Goal: Transaction & Acquisition: Book appointment/travel/reservation

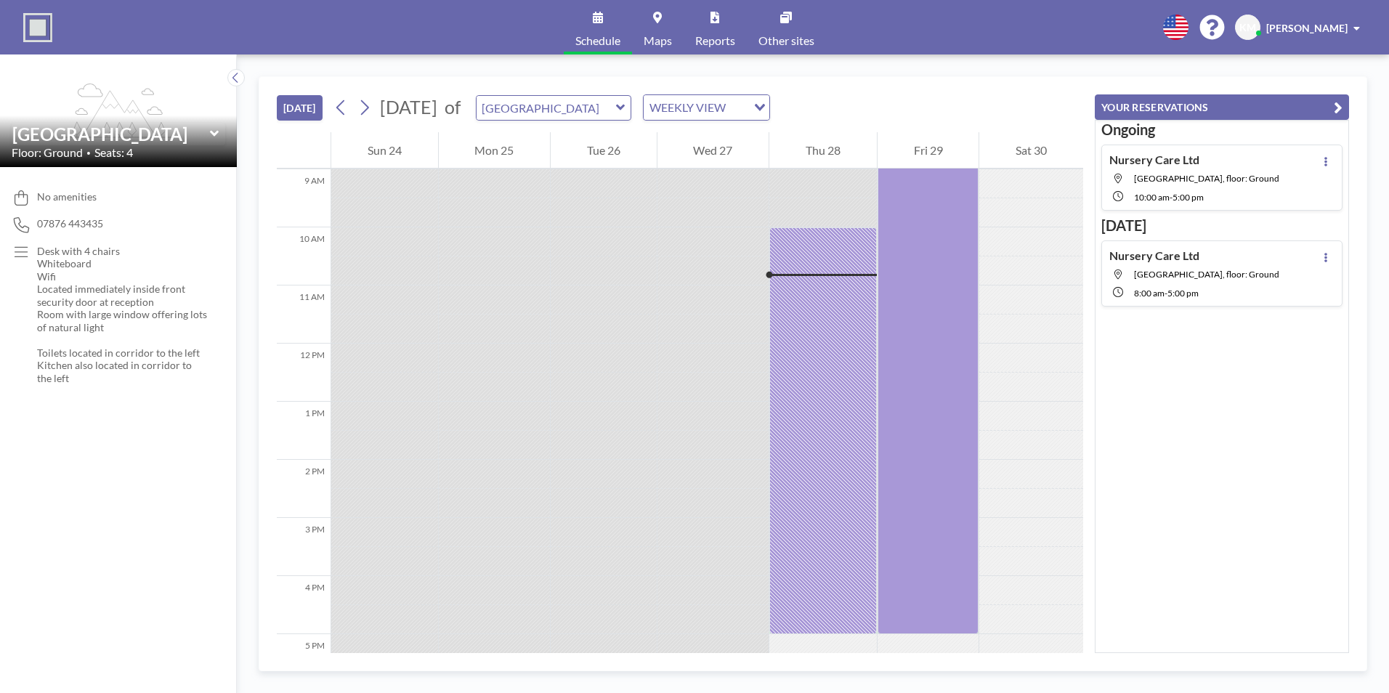
scroll to position [581, 0]
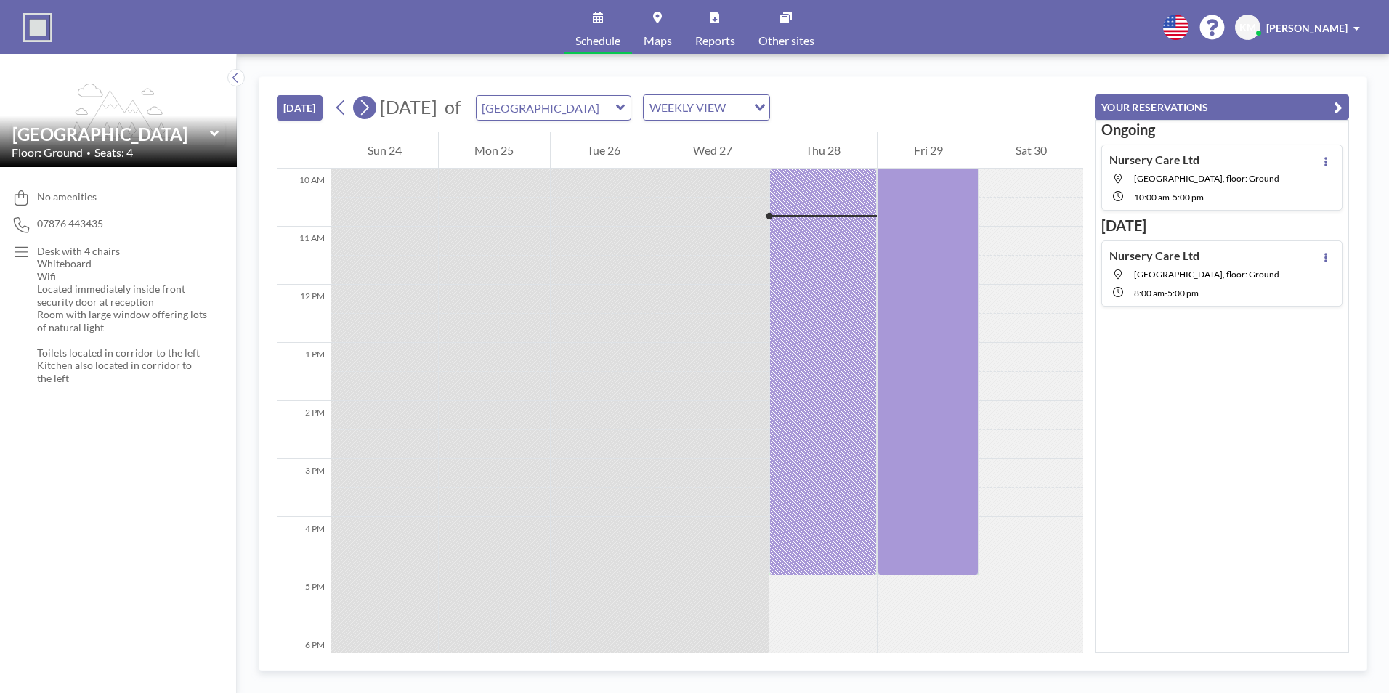
click at [368, 108] on icon at bounding box center [365, 108] width 14 height 22
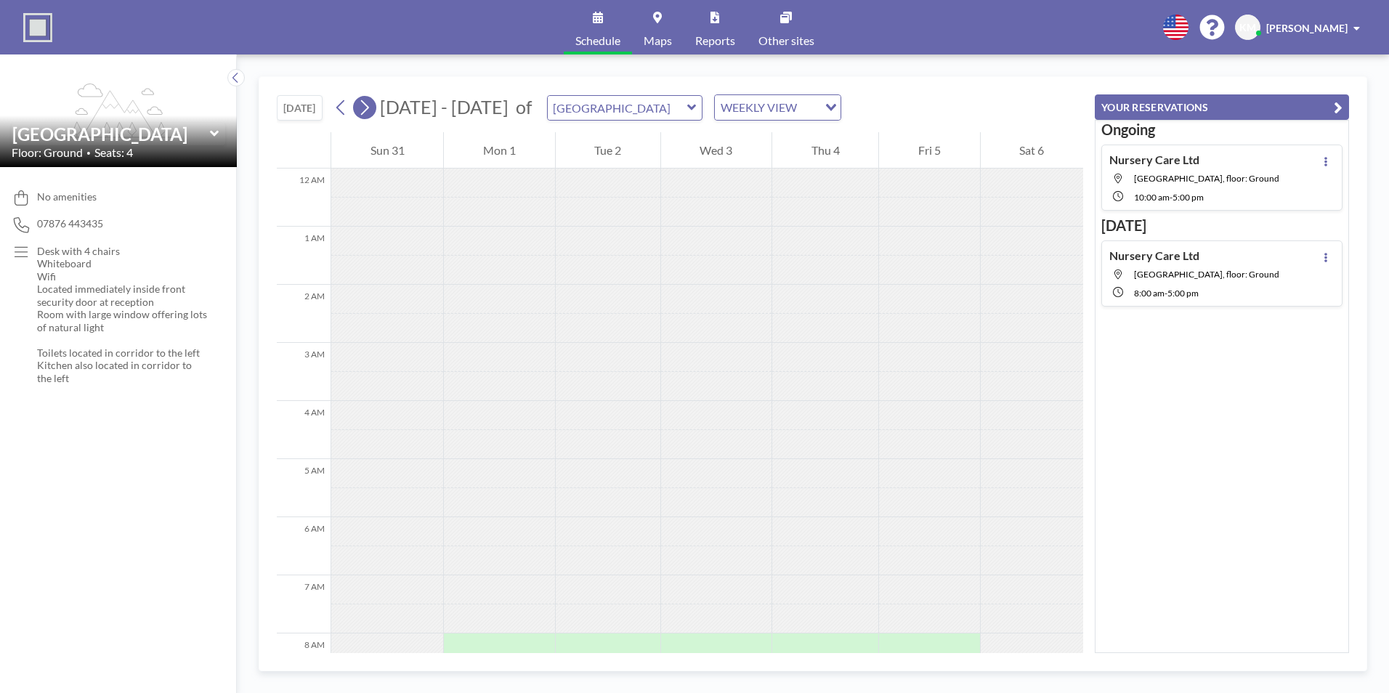
scroll to position [436, 0]
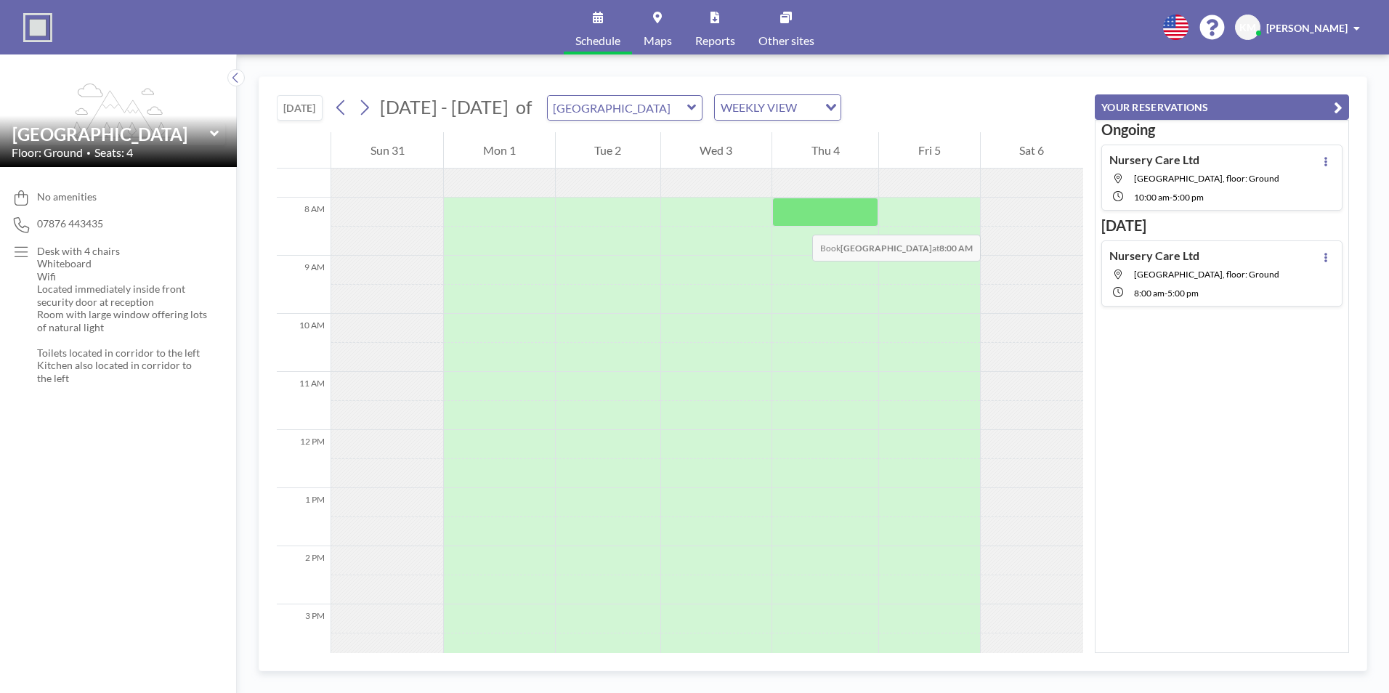
click at [798, 220] on div at bounding box center [825, 212] width 106 height 29
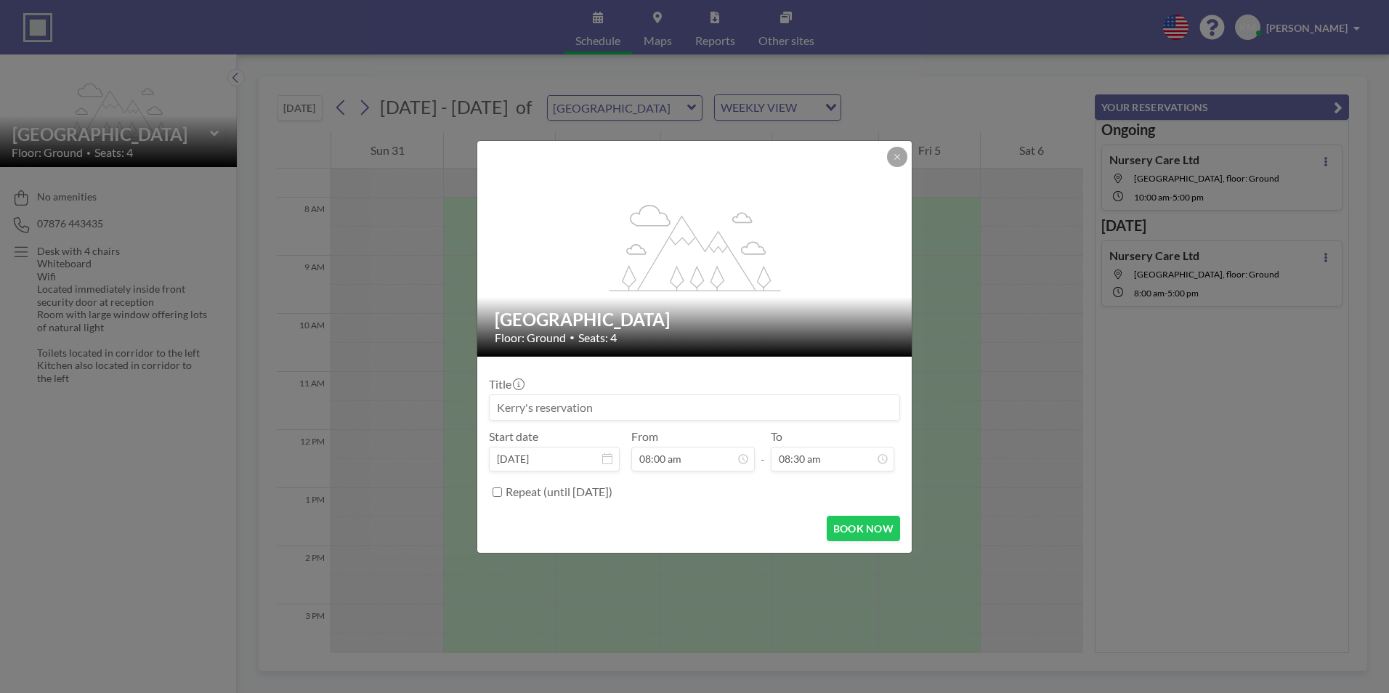
click at [569, 406] on input at bounding box center [695, 407] width 410 height 25
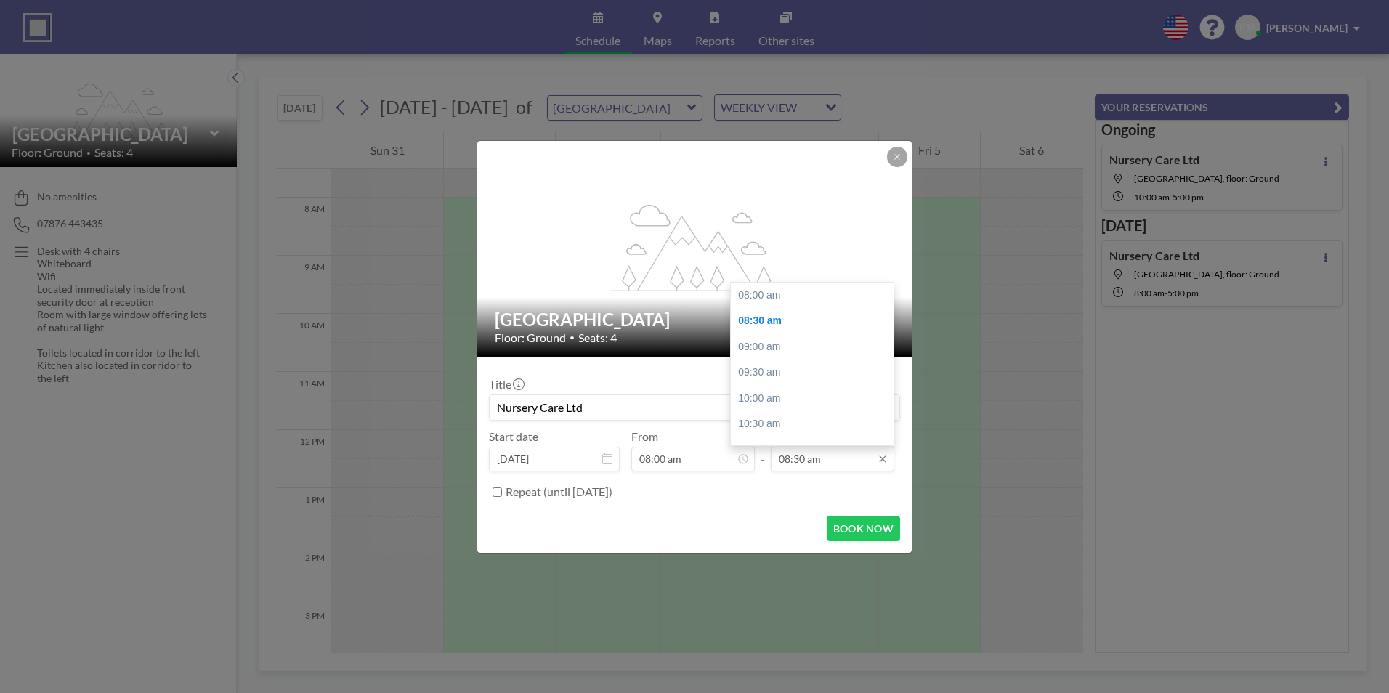
scroll to position [26, 0]
click at [801, 466] on input "08:30 am" at bounding box center [833, 459] width 124 height 25
click at [885, 458] on icon at bounding box center [883, 459] width 12 height 12
click at [879, 459] on icon at bounding box center [883, 459] width 12 height 12
click at [834, 465] on input "08:30 am" at bounding box center [833, 459] width 124 height 25
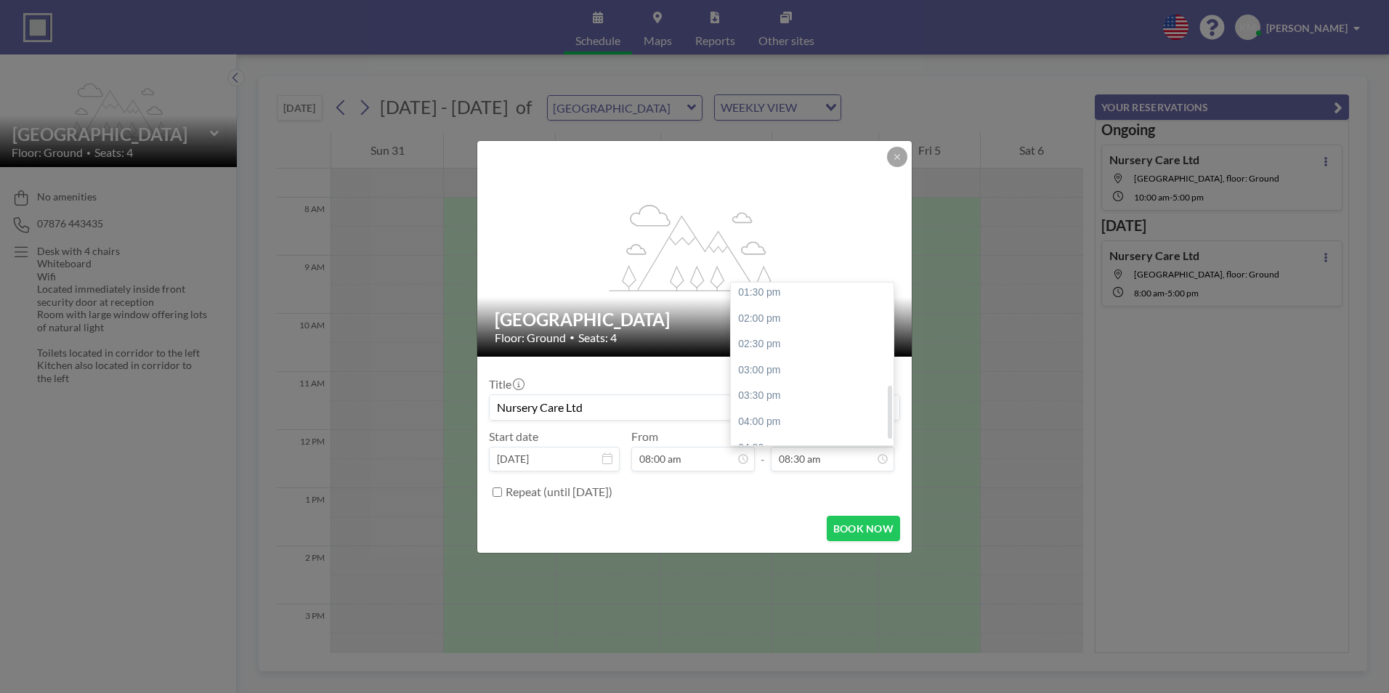
scroll to position [328, 0]
drag, startPoint x: 892, startPoint y: 337, endPoint x: 886, endPoint y: 438, distance: 101.2
click at [886, 438] on div "08:00 am 08:30 am 09:00 am 09:30 am 10:00 am 10:30 am 11:00 am 11:30 am 12:00 p…" at bounding box center [812, 364] width 163 height 163
click at [861, 436] on div "05:00 pm" at bounding box center [816, 432] width 170 height 26
type input "Nursery Care Ltd"
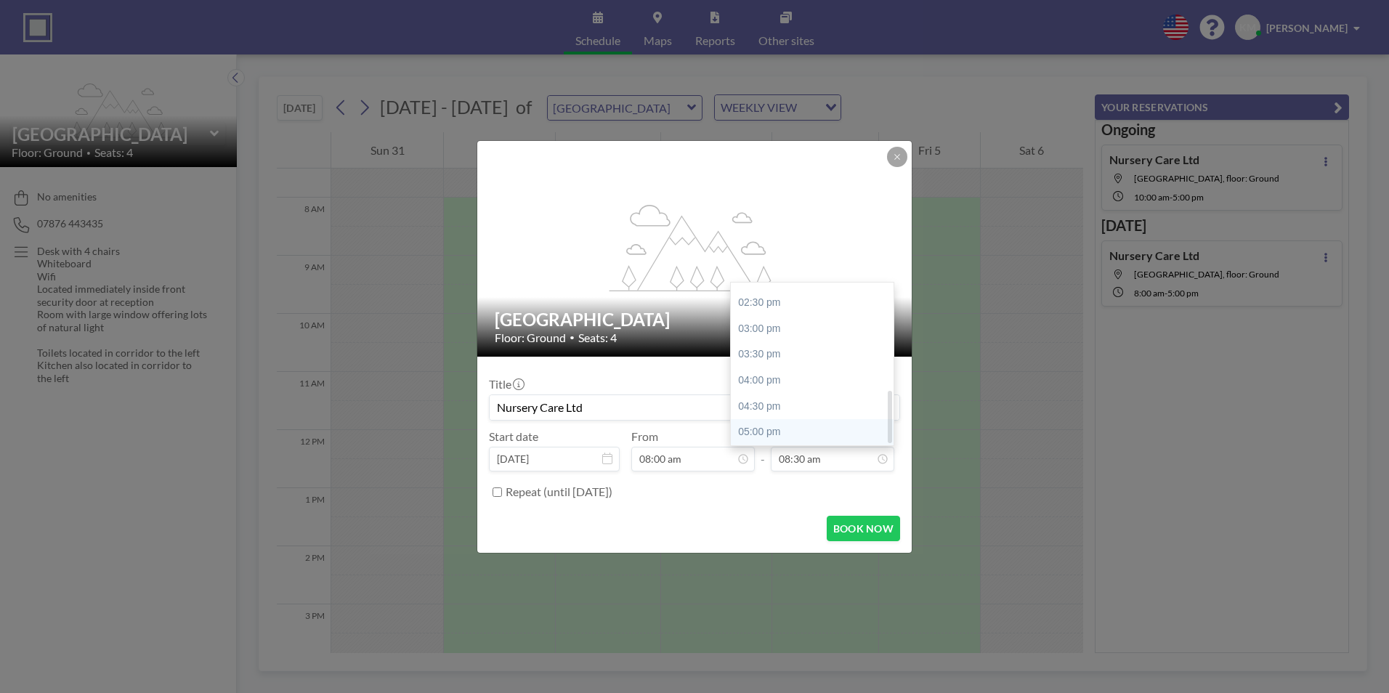
type input "05:00 pm"
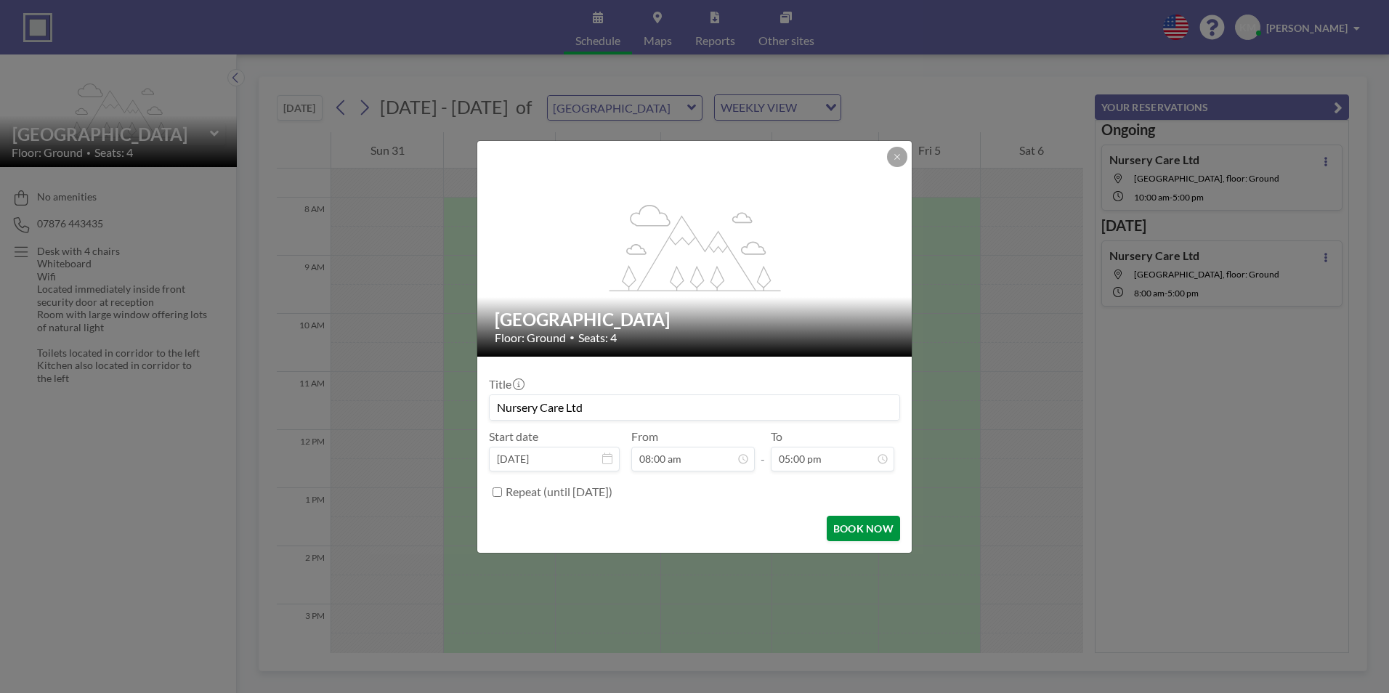
click at [876, 532] on button "BOOK NOW" at bounding box center [863, 528] width 73 height 25
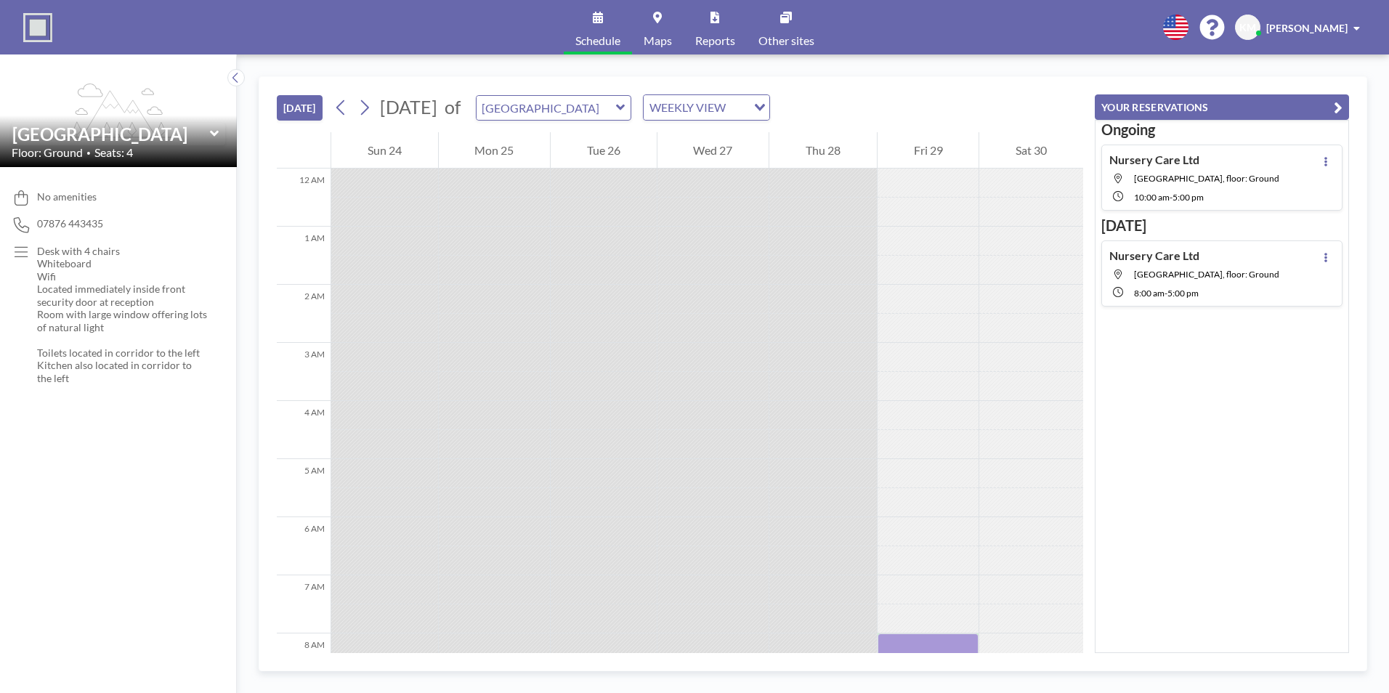
scroll to position [581, 0]
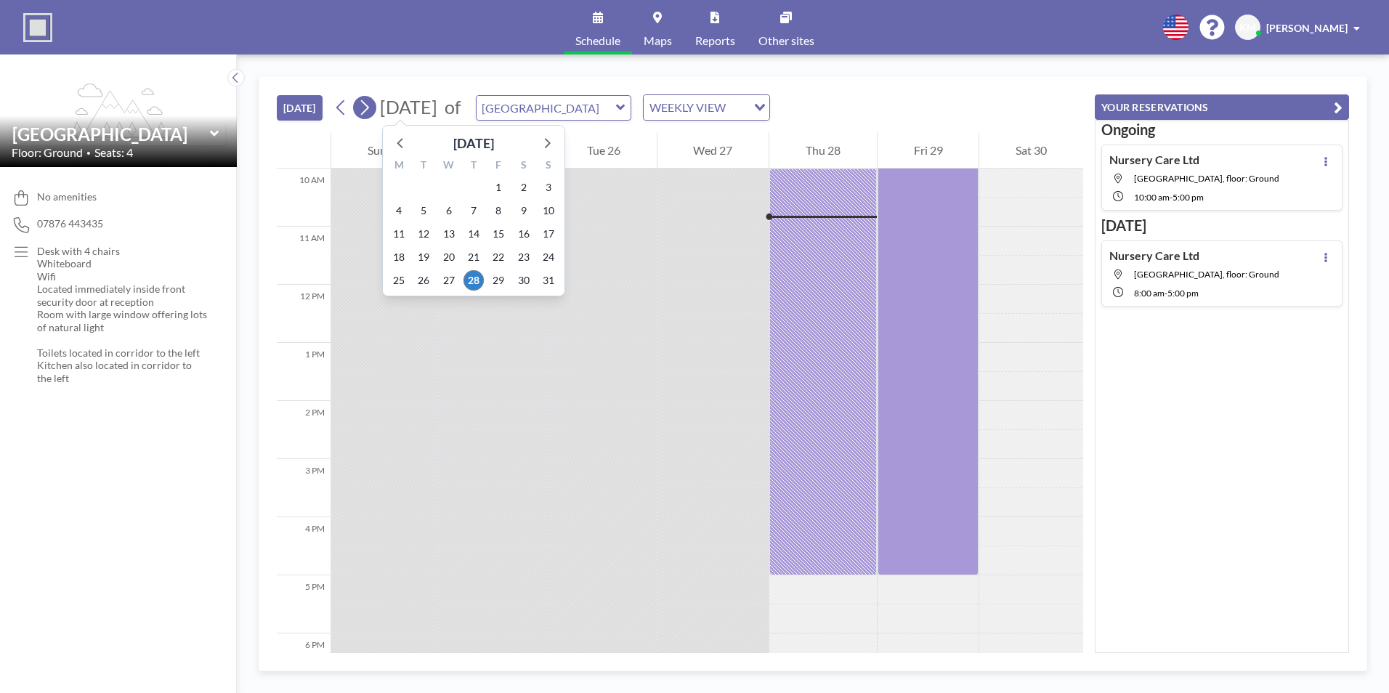
click at [374, 108] on button at bounding box center [364, 107] width 23 height 23
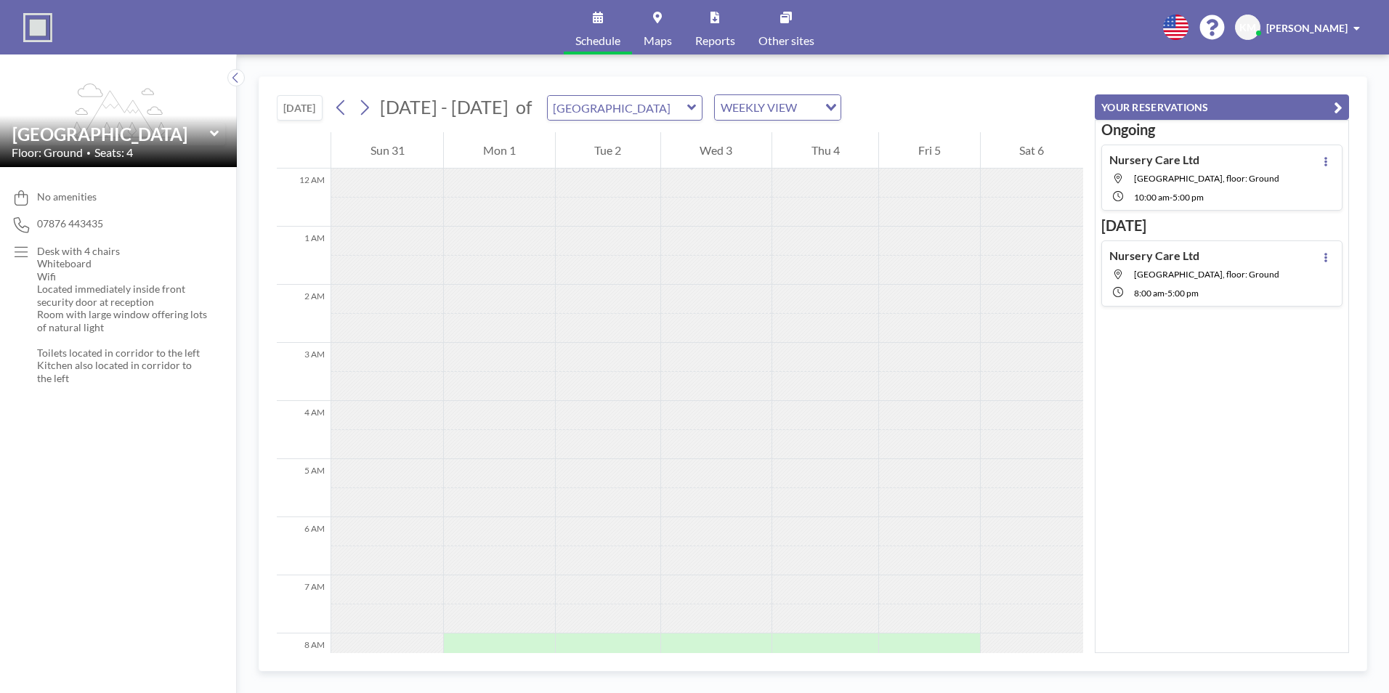
scroll to position [436, 0]
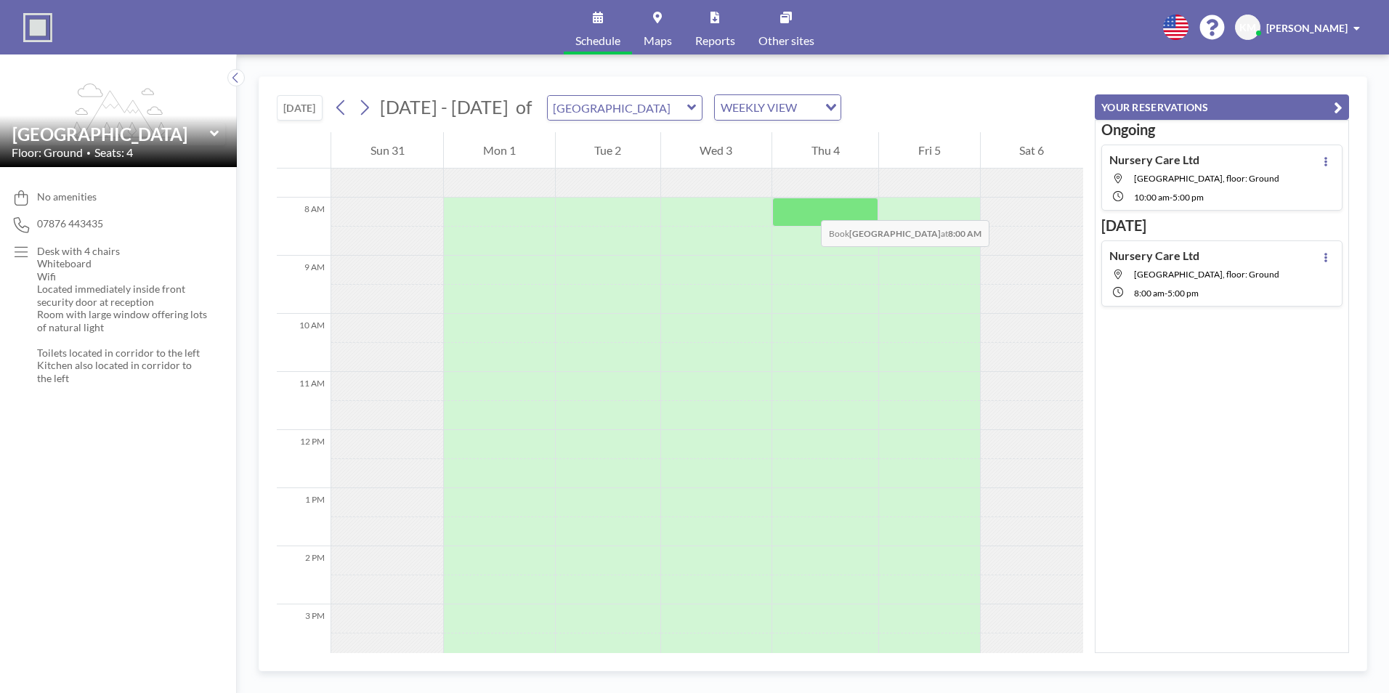
click at [807, 206] on div at bounding box center [825, 212] width 106 height 29
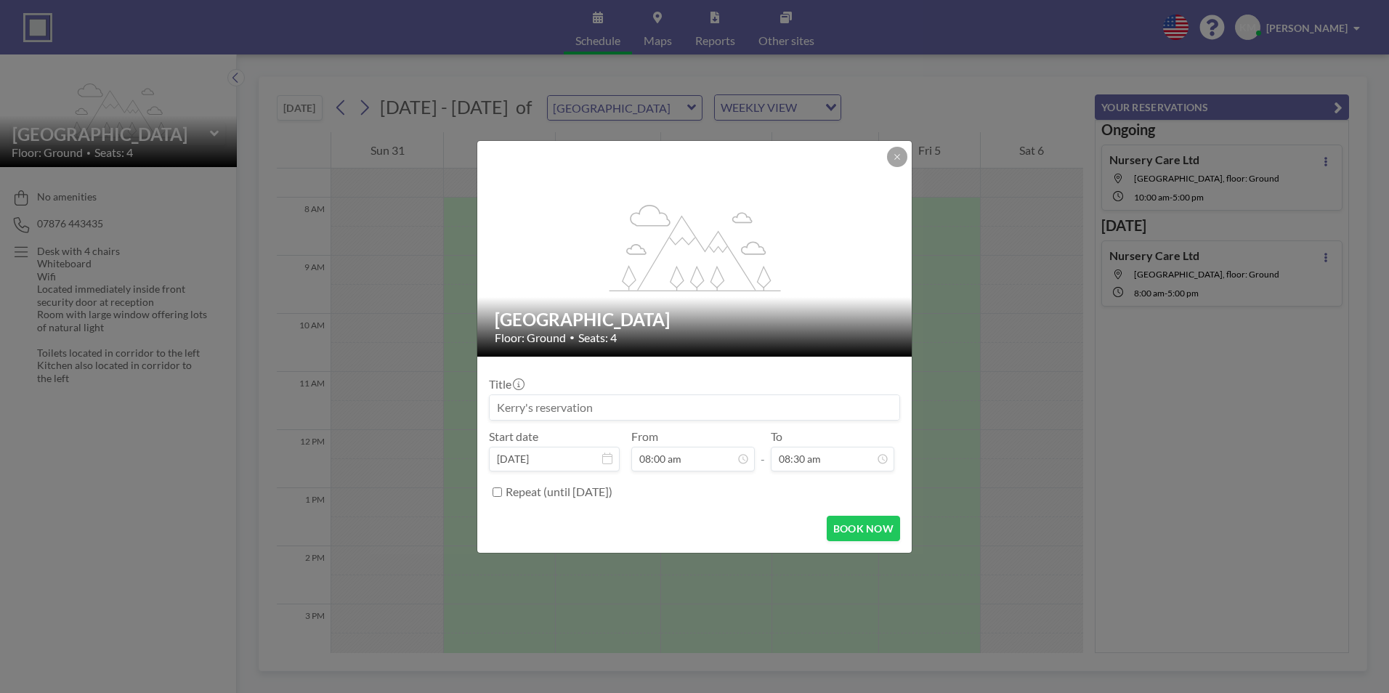
click at [578, 408] on input at bounding box center [695, 407] width 410 height 25
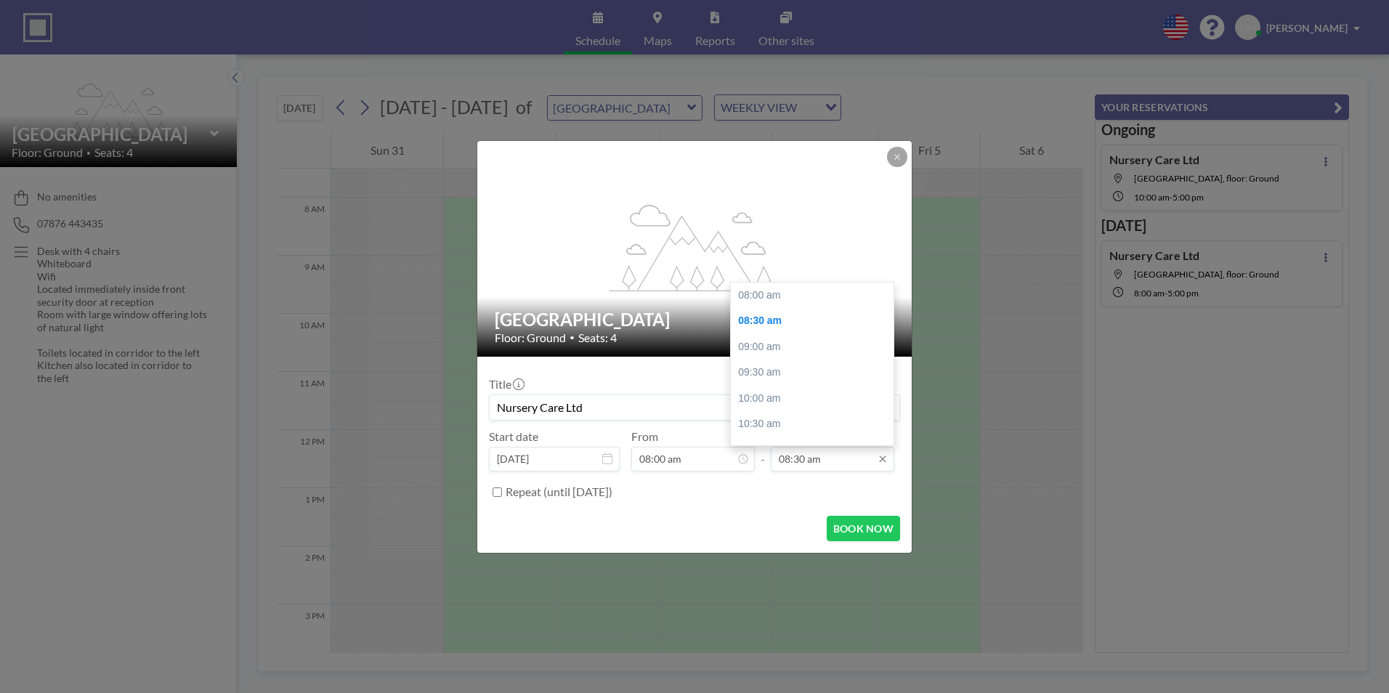
scroll to position [26, 0]
click at [797, 462] on input "08:30 am" at bounding box center [833, 459] width 124 height 25
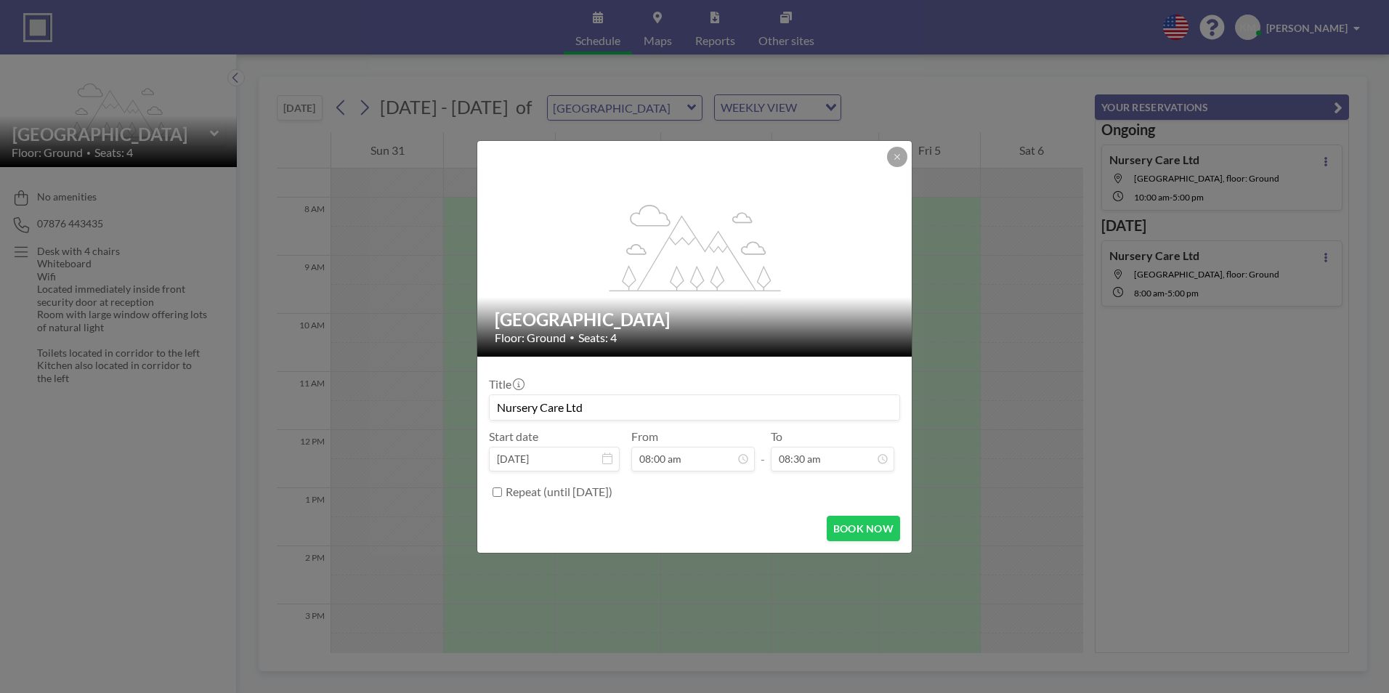
drag, startPoint x: 890, startPoint y: 336, endPoint x: 894, endPoint y: 406, distance: 69.9
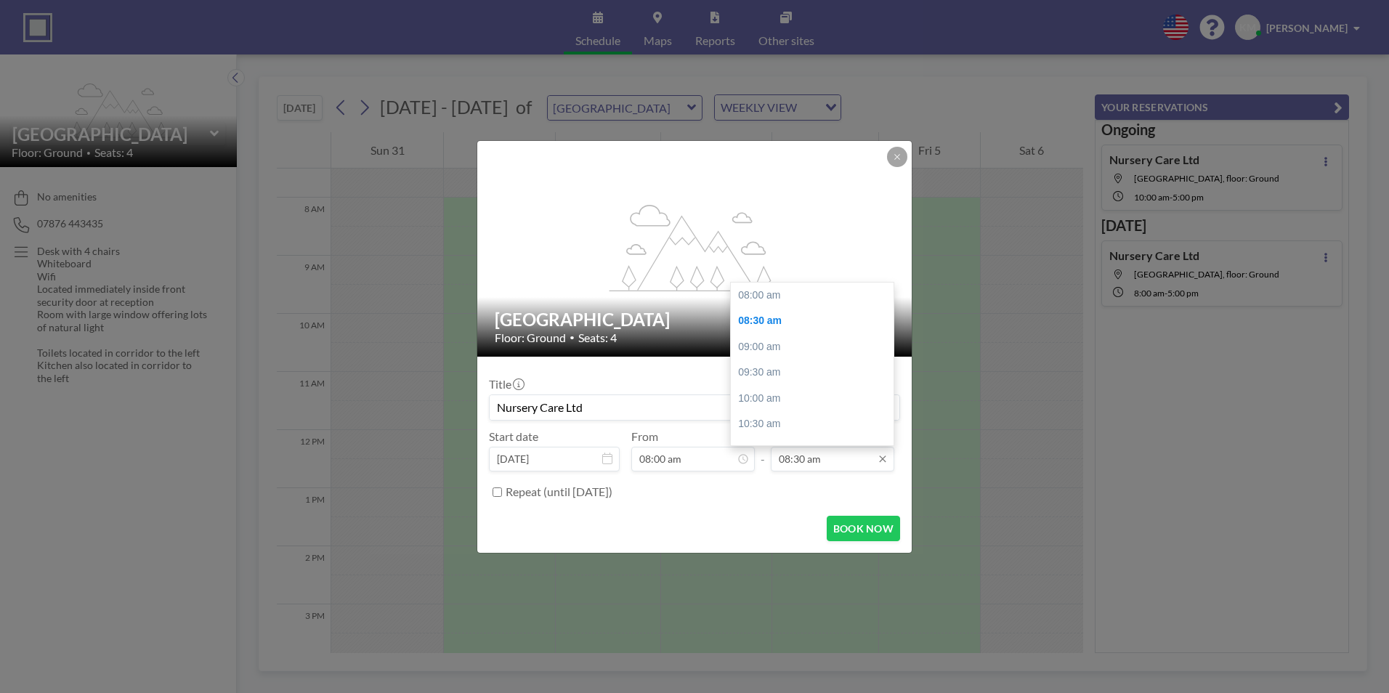
scroll to position [26, 0]
click at [864, 459] on input "08:30 am" at bounding box center [833, 459] width 124 height 25
click at [844, 457] on input "08:30 am" at bounding box center [833, 459] width 124 height 25
drag, startPoint x: 889, startPoint y: 338, endPoint x: 888, endPoint y: 442, distance: 103.9
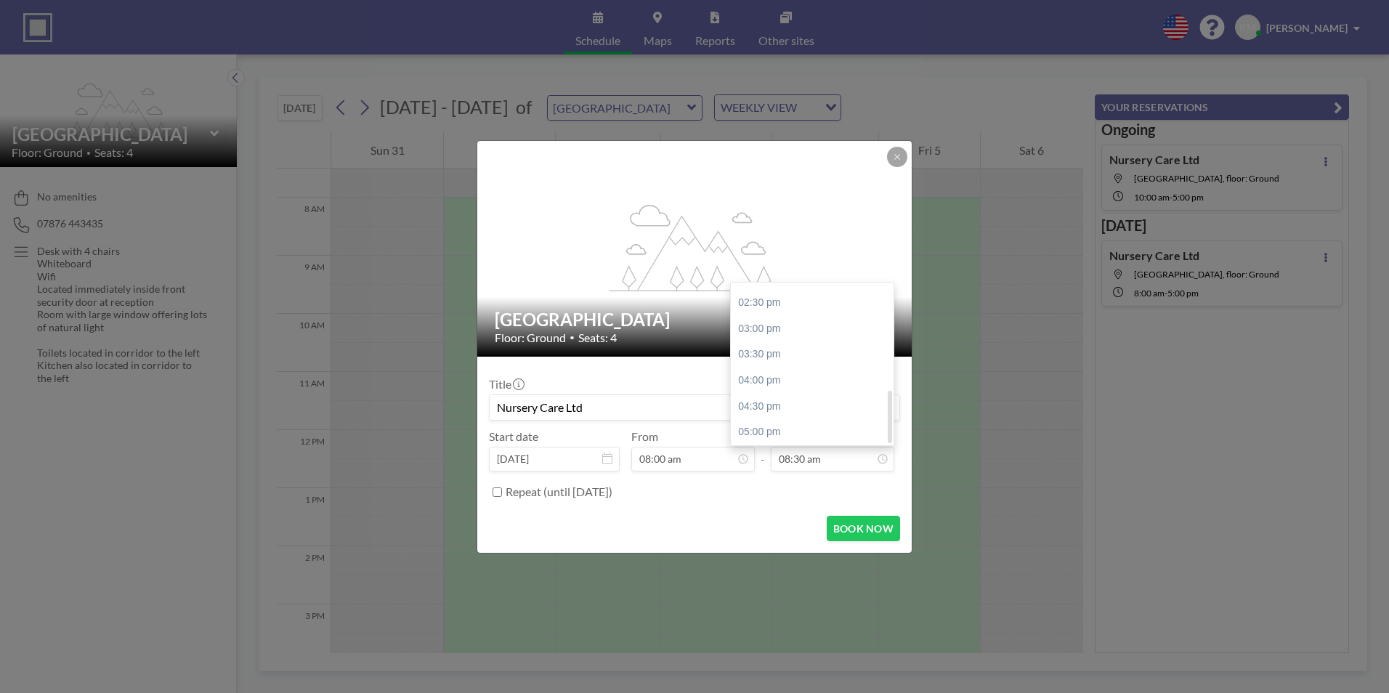
click at [888, 442] on div at bounding box center [890, 417] width 4 height 53
click at [820, 438] on div "05:00 pm" at bounding box center [816, 432] width 170 height 26
type input "Nursery Care Ltd"
type input "05:00 pm"
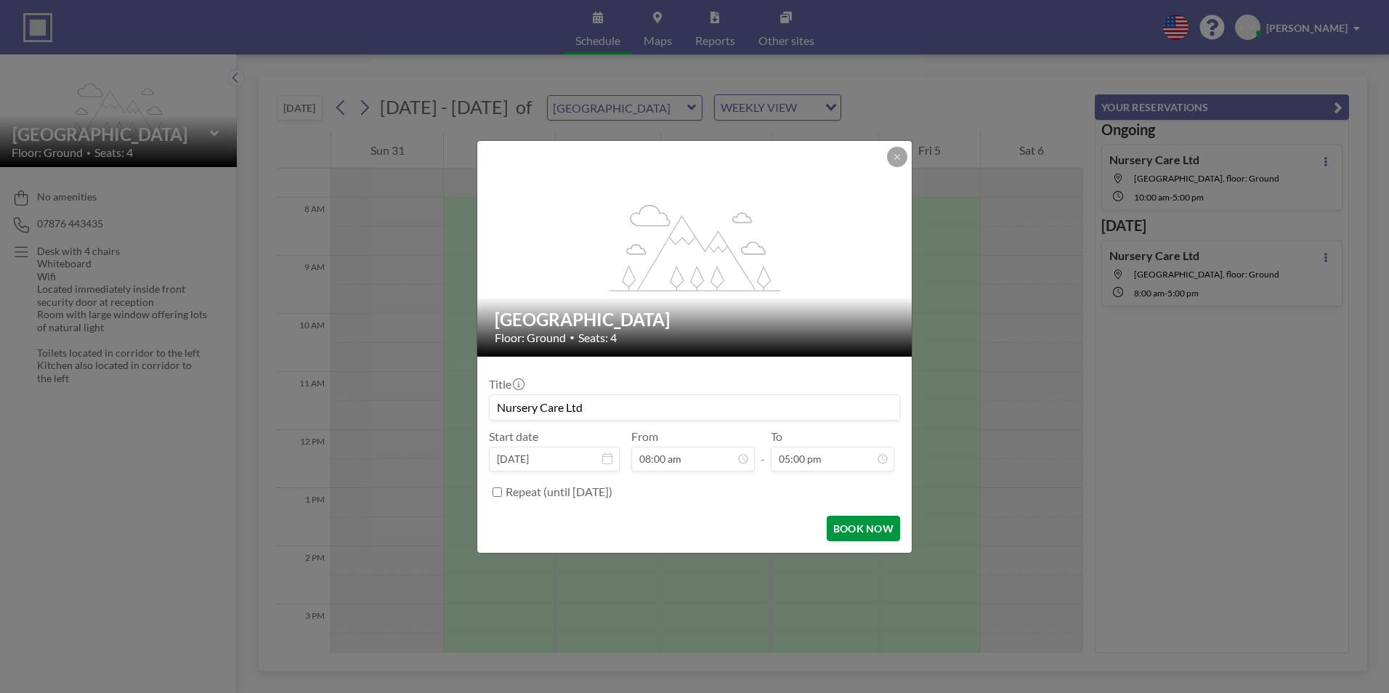
click at [855, 527] on button "BOOK NOW" at bounding box center [863, 528] width 73 height 25
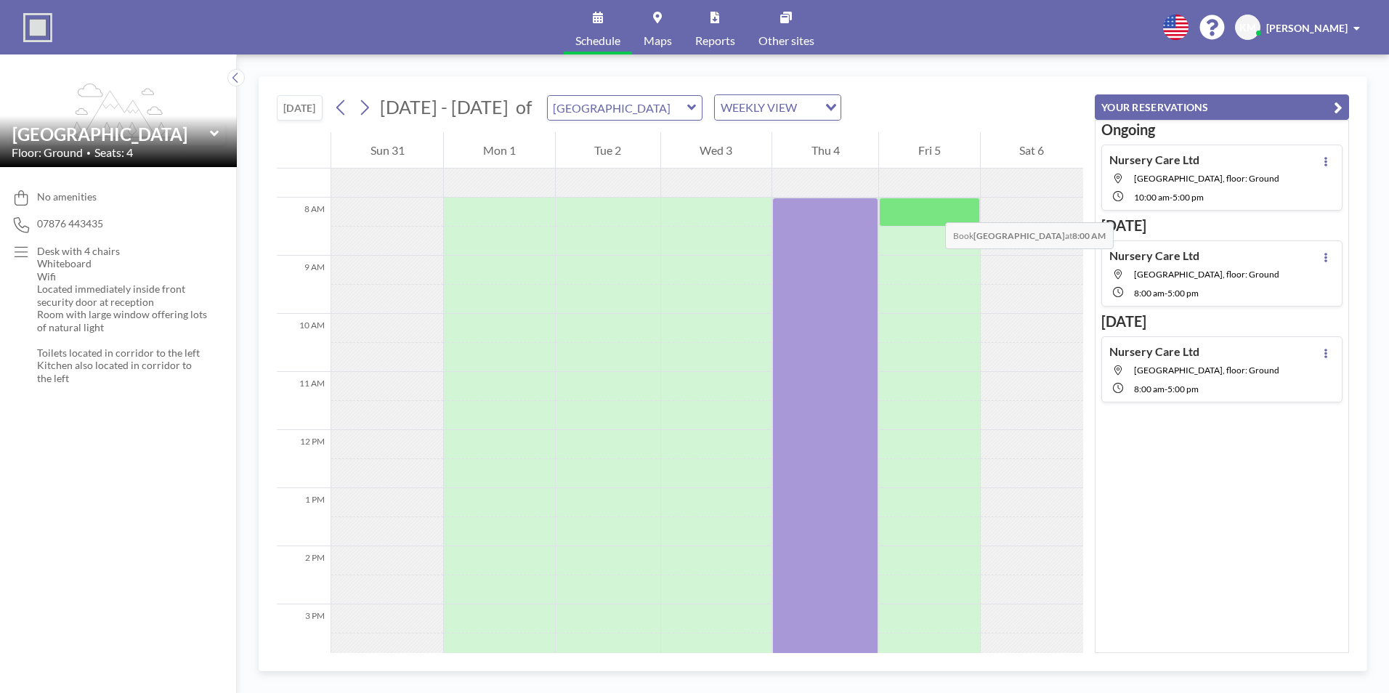
click at [931, 208] on div at bounding box center [929, 212] width 100 height 29
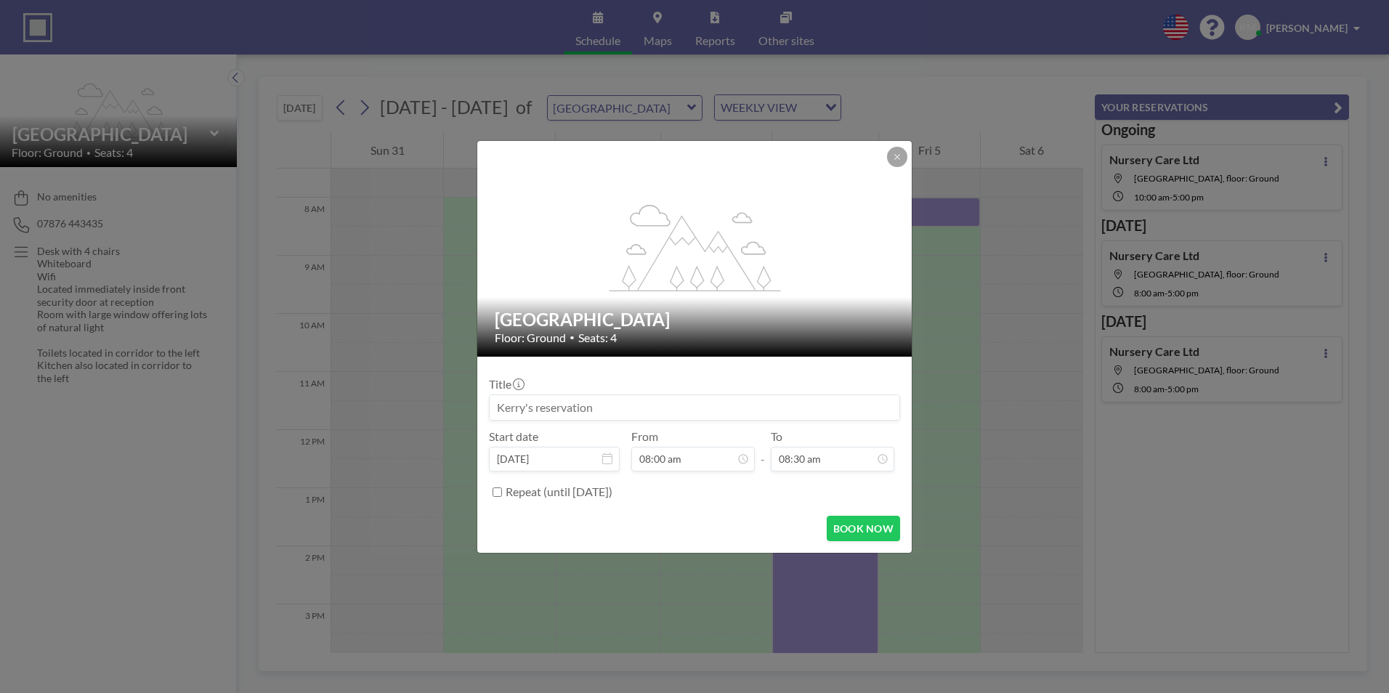
click at [634, 403] on input at bounding box center [695, 407] width 410 height 25
click at [842, 455] on input "08:30 am" at bounding box center [833, 459] width 124 height 25
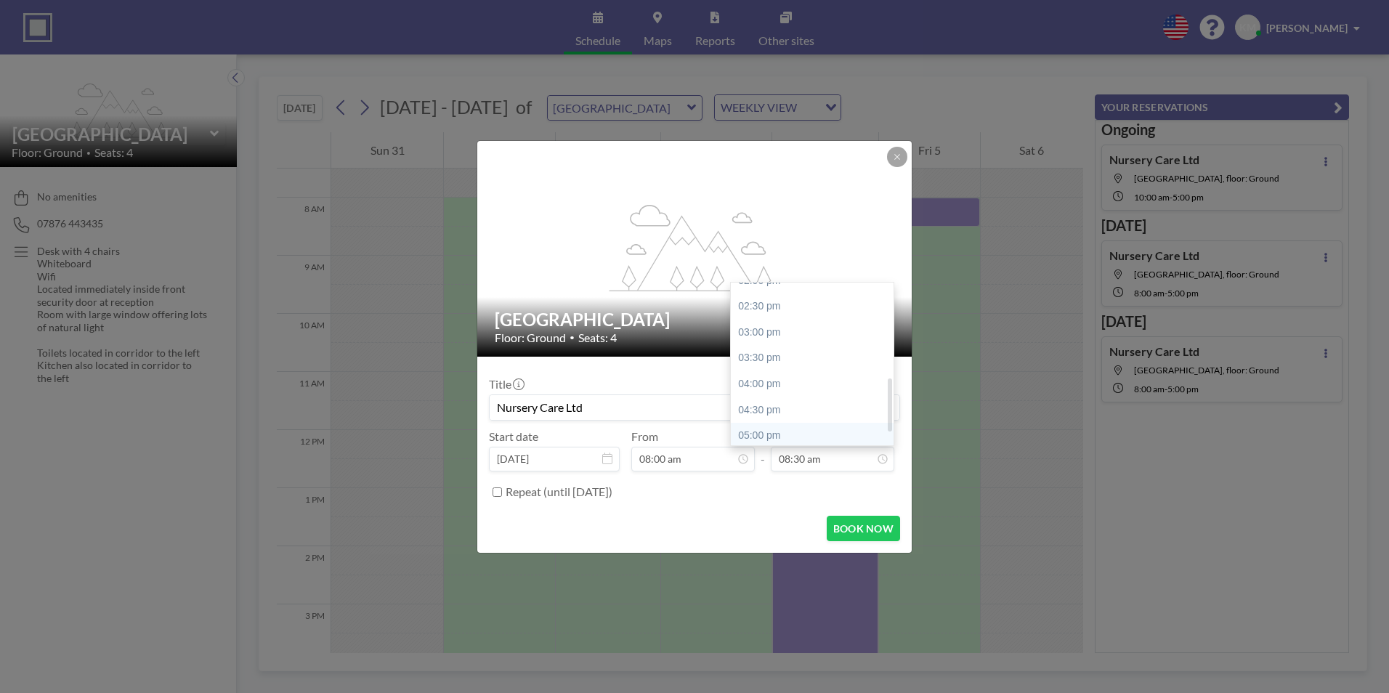
scroll to position [328, 0]
drag, startPoint x: 890, startPoint y: 338, endPoint x: 883, endPoint y: 443, distance: 104.9
click at [883, 443] on div "08:00 am 08:30 am 09:00 am 09:30 am 10:00 am 10:30 am 11:00 am 11:30 am 12:00 p…" at bounding box center [812, 364] width 163 height 163
click at [839, 437] on div "05:00 pm" at bounding box center [816, 432] width 170 height 26
type input "Nursery Care Ltd"
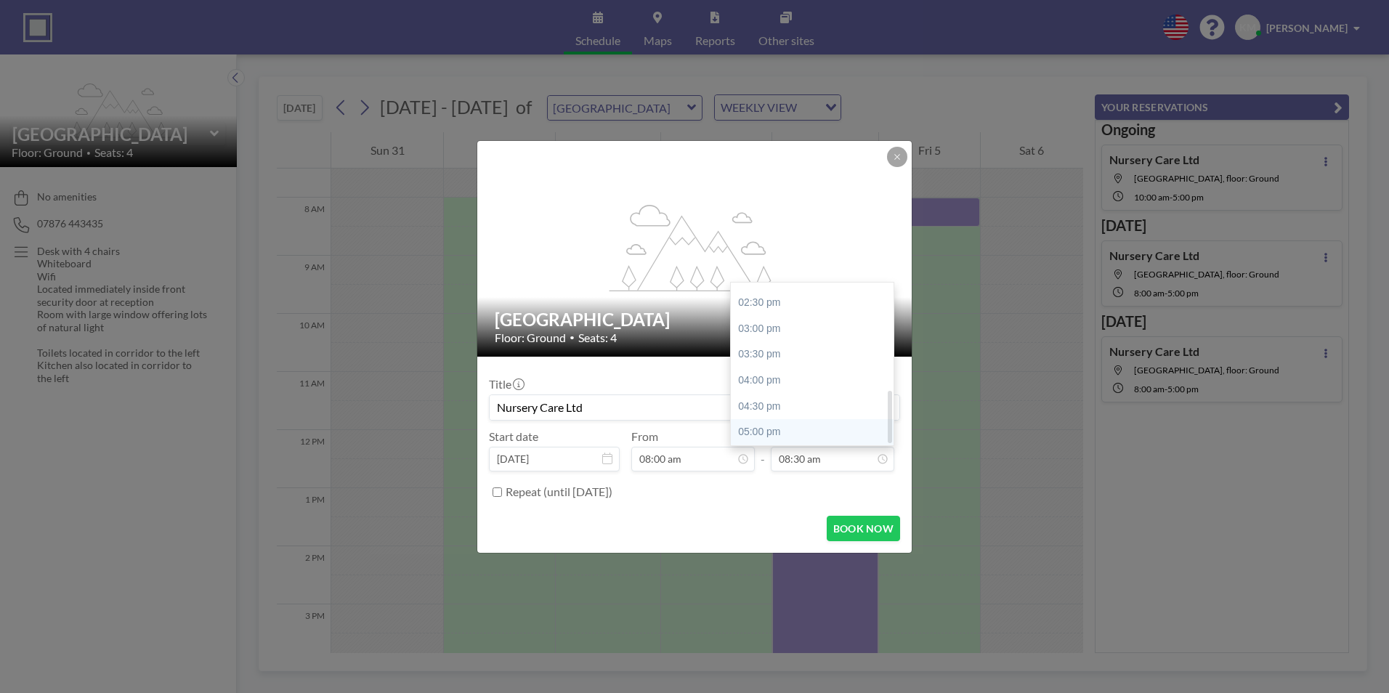
type input "05:00 pm"
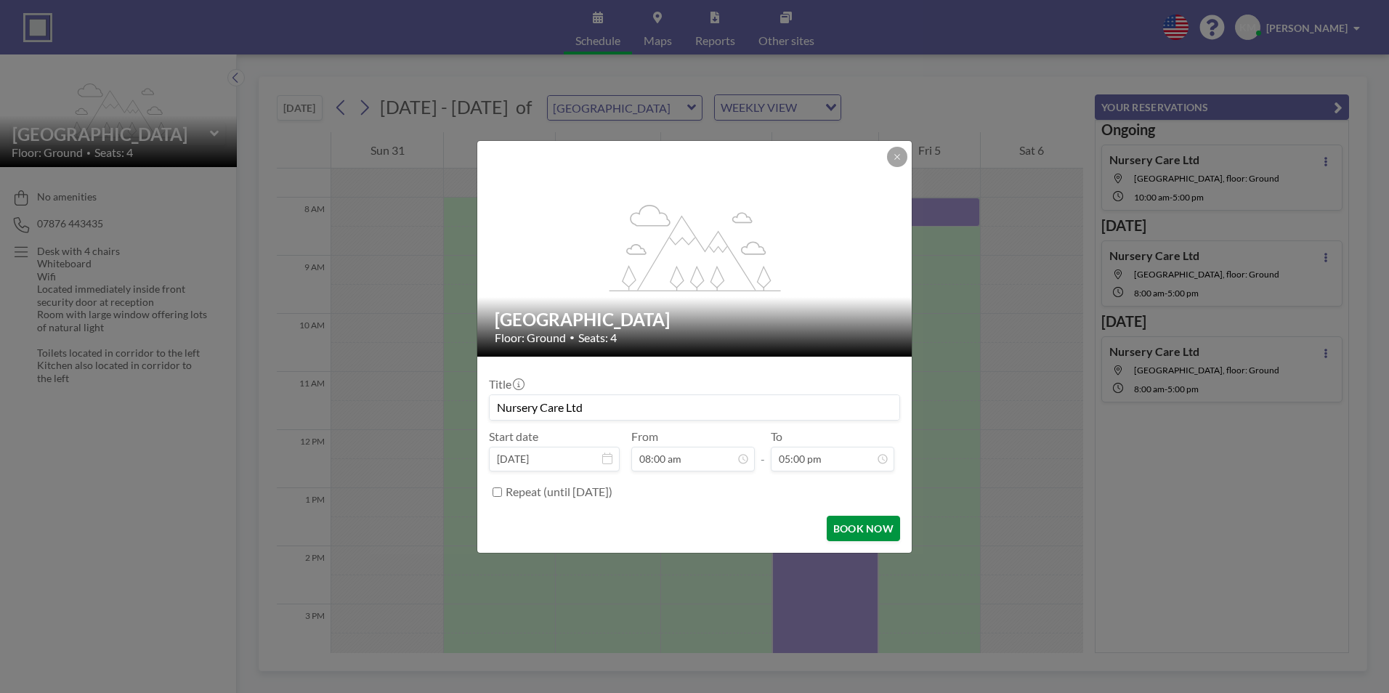
click at [853, 524] on button "BOOK NOW" at bounding box center [863, 528] width 73 height 25
